Goal: Information Seeking & Learning: Learn about a topic

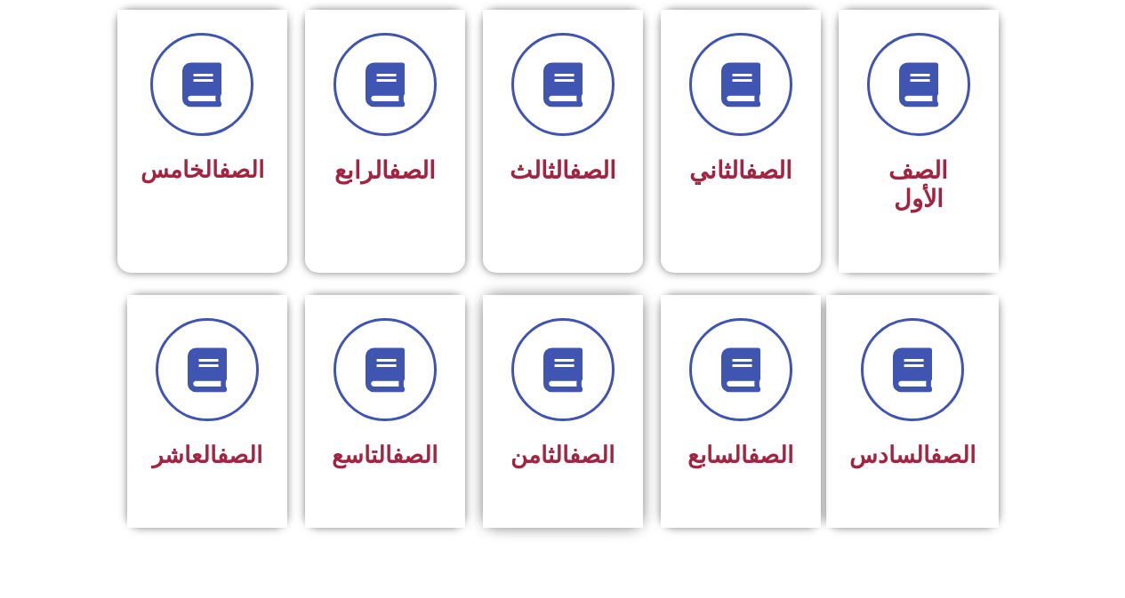
scroll to position [533, 0]
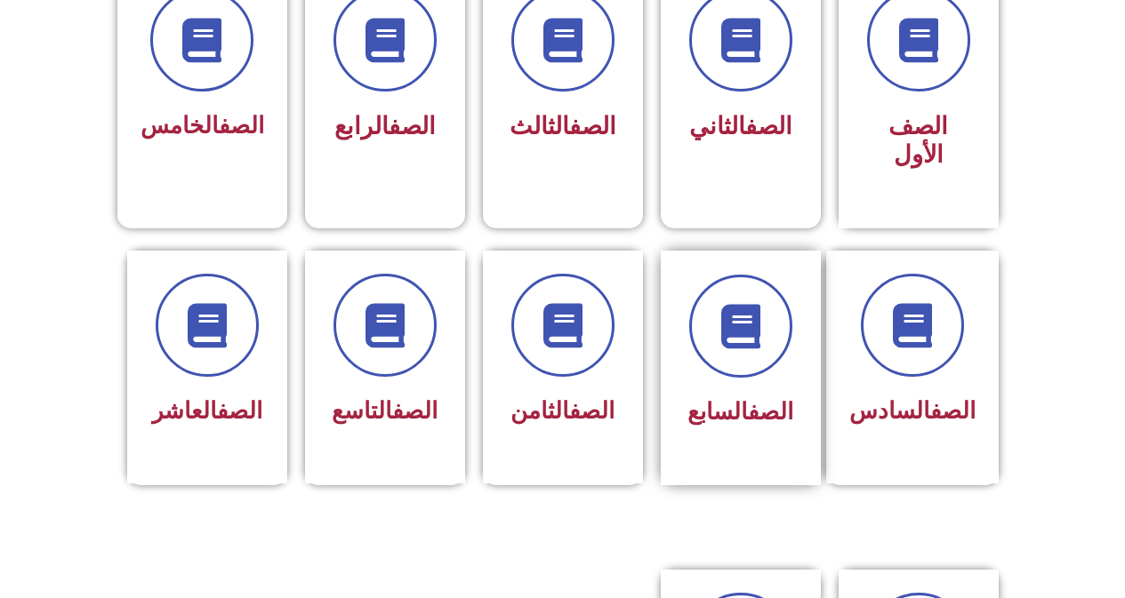
click at [775, 398] on link "الصف" at bounding box center [770, 411] width 45 height 27
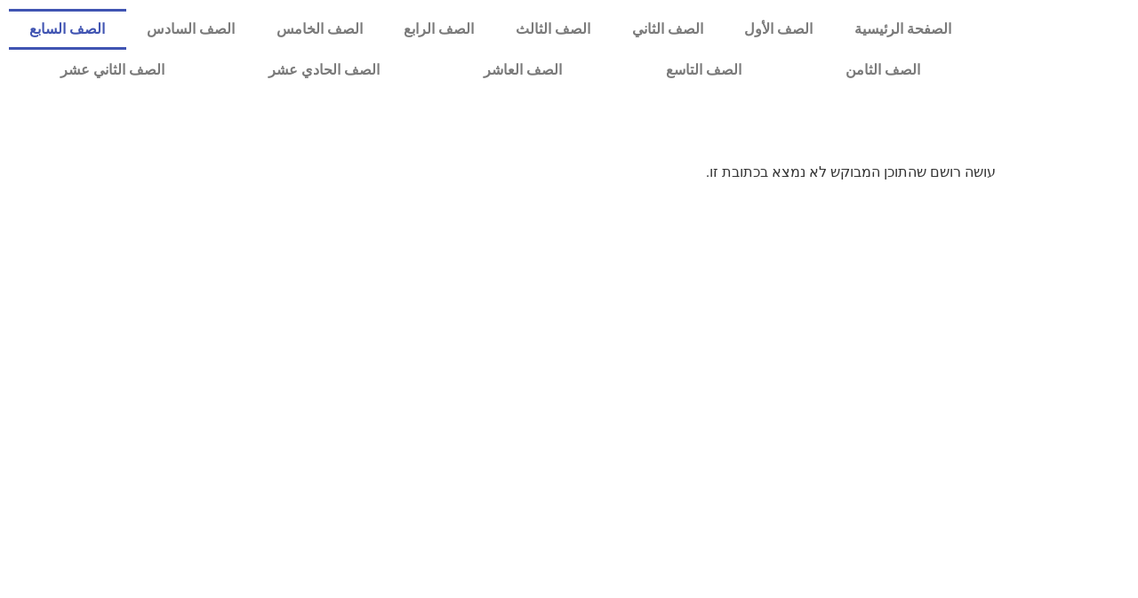
click at [126, 24] on link "الصف السابع" at bounding box center [67, 29] width 117 height 41
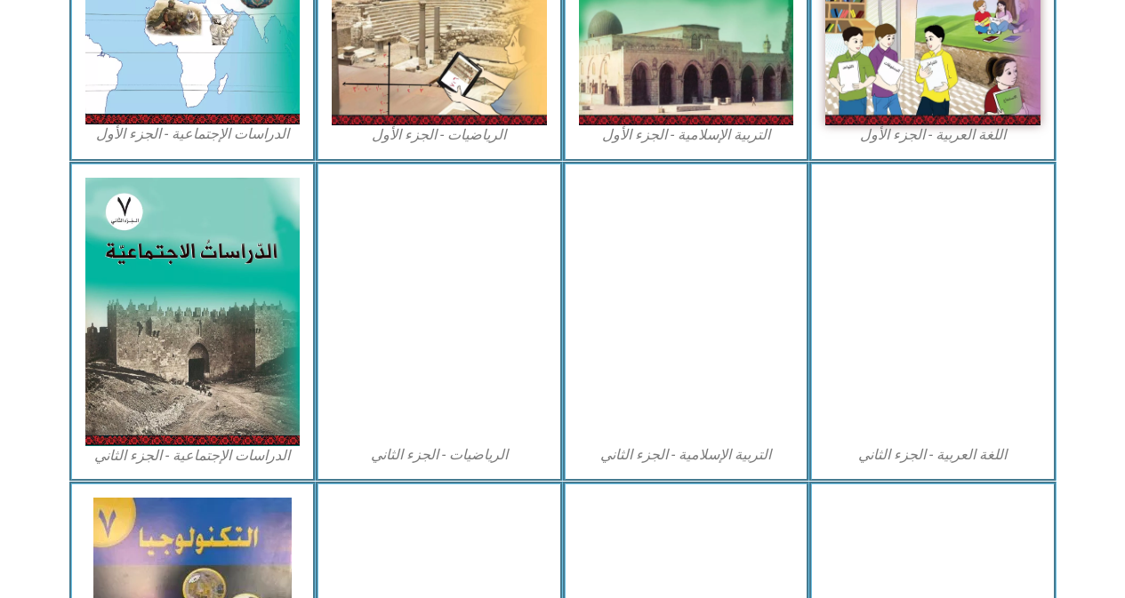
scroll to position [989, 0]
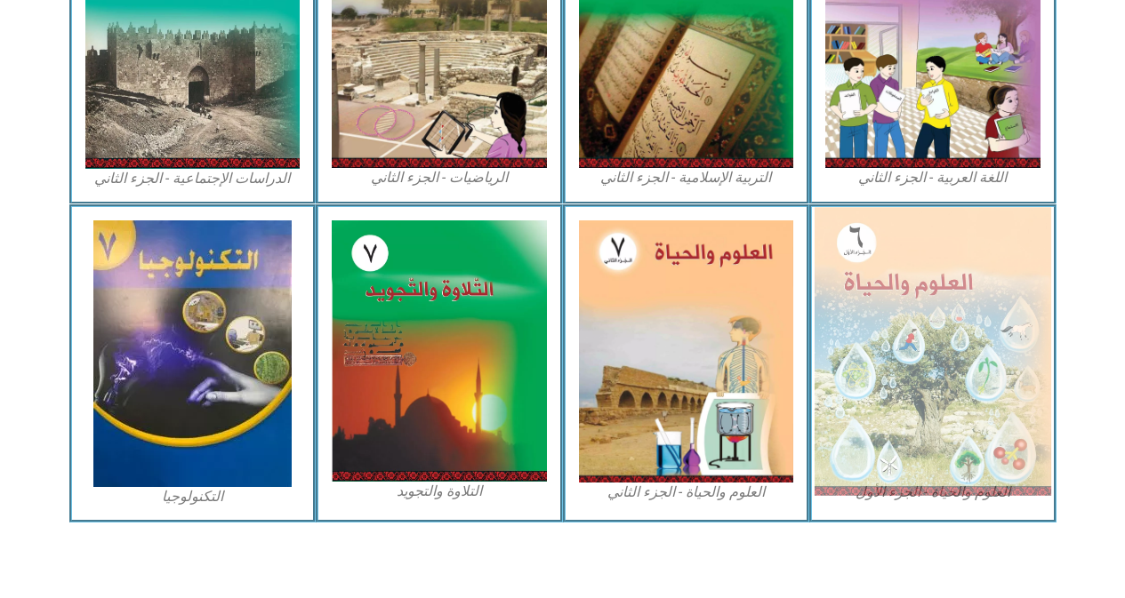
click at [941, 291] on img at bounding box center [932, 351] width 236 height 288
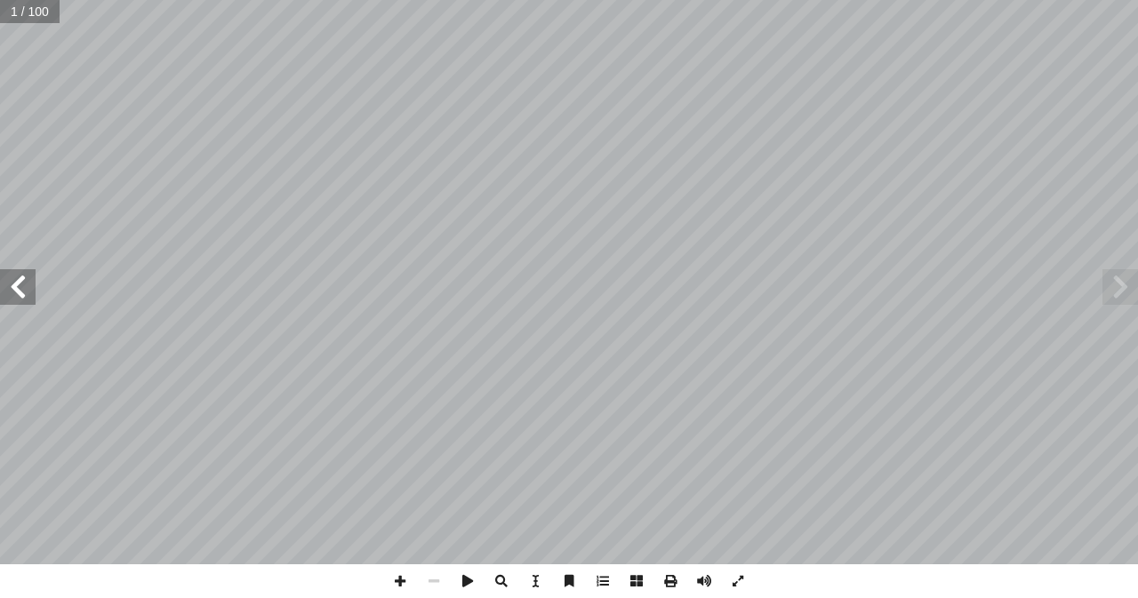
click at [22, 19] on input "text" at bounding box center [30, 11] width 60 height 23
type input "**"
click at [20, 284] on span at bounding box center [18, 287] width 36 height 36
click at [389, 583] on span at bounding box center [400, 582] width 34 height 34
click at [404, 583] on span at bounding box center [400, 582] width 34 height 34
